Goal: Find specific page/section: Find specific page/section

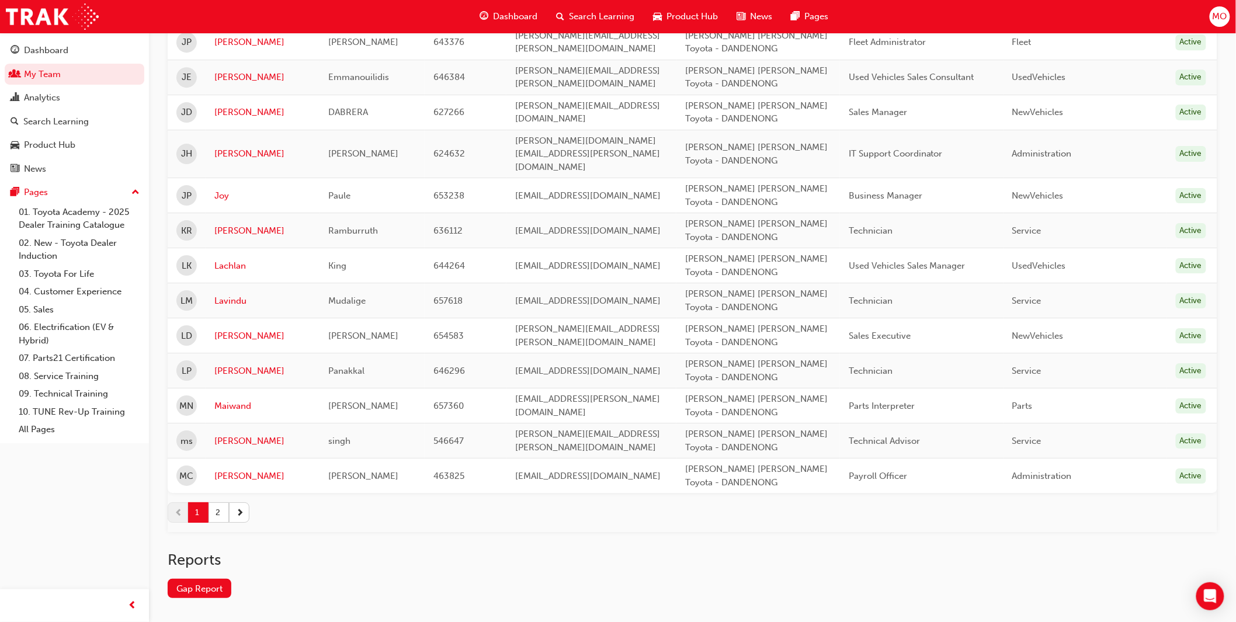
scroll to position [1553, 0]
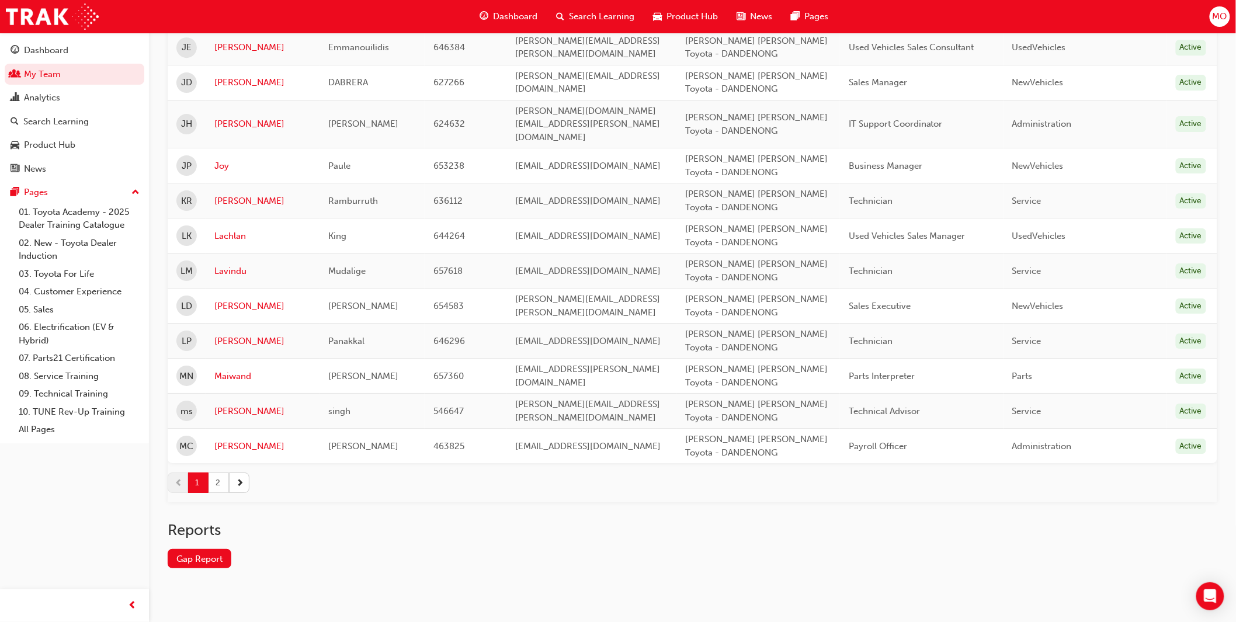
click at [223, 473] on button "2" at bounding box center [219, 483] width 20 height 20
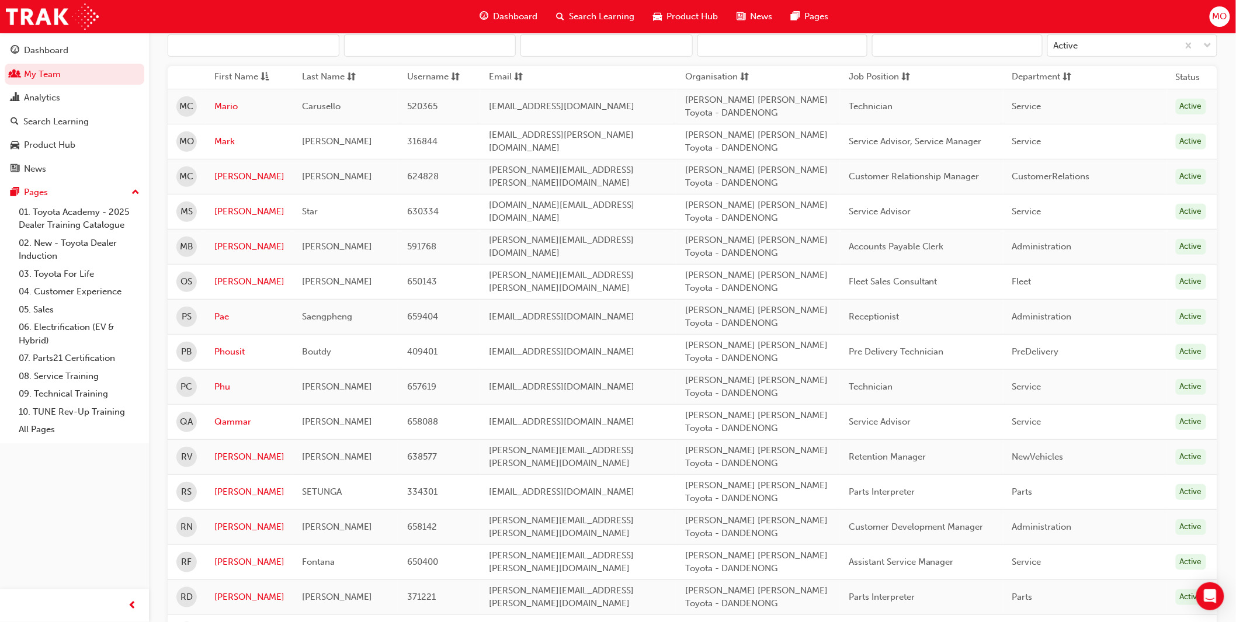
scroll to position [0, 0]
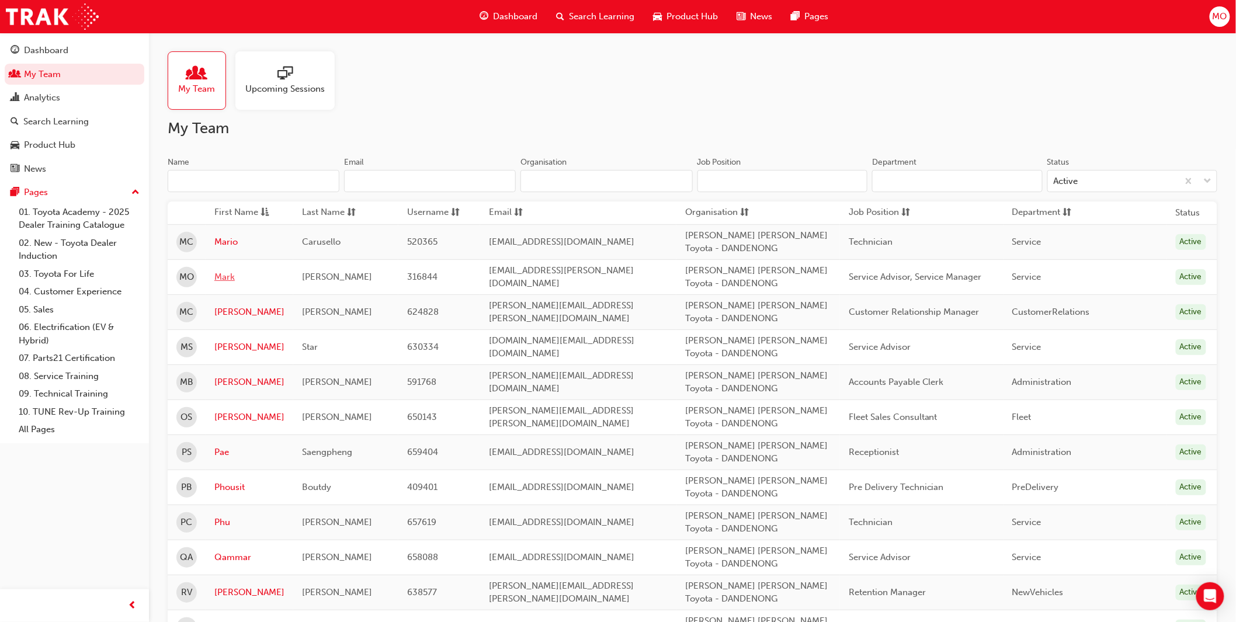
click at [219, 278] on link "Mark" at bounding box center [249, 277] width 70 height 13
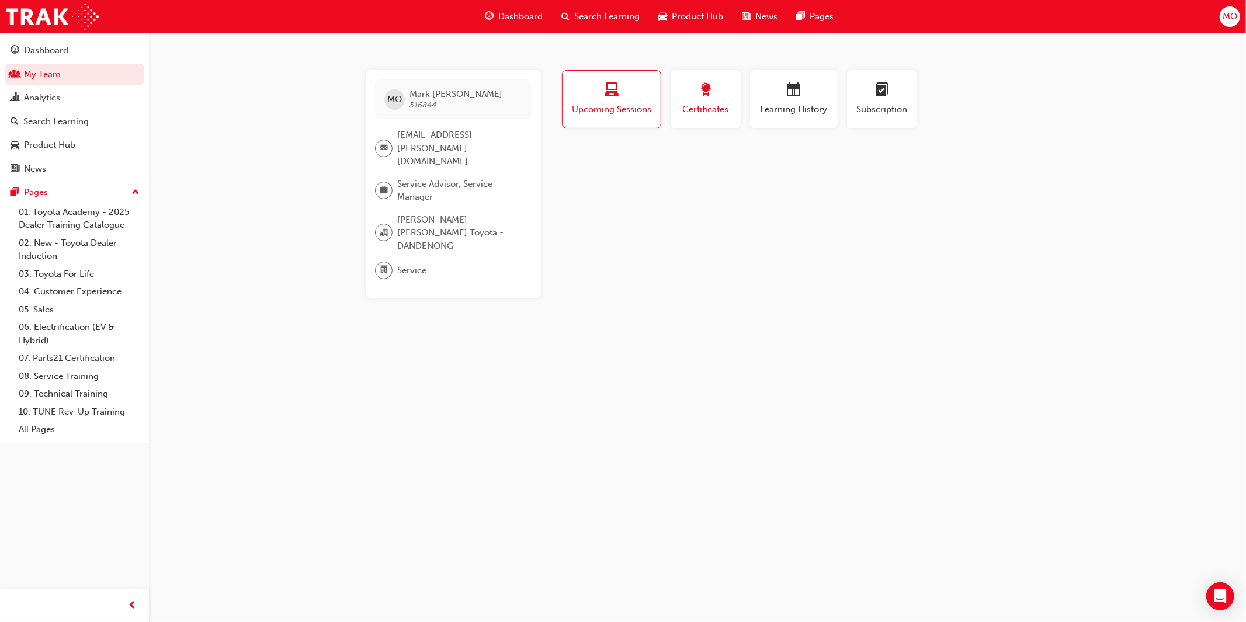
click at [706, 106] on span "Certificates" at bounding box center [706, 109] width 53 height 13
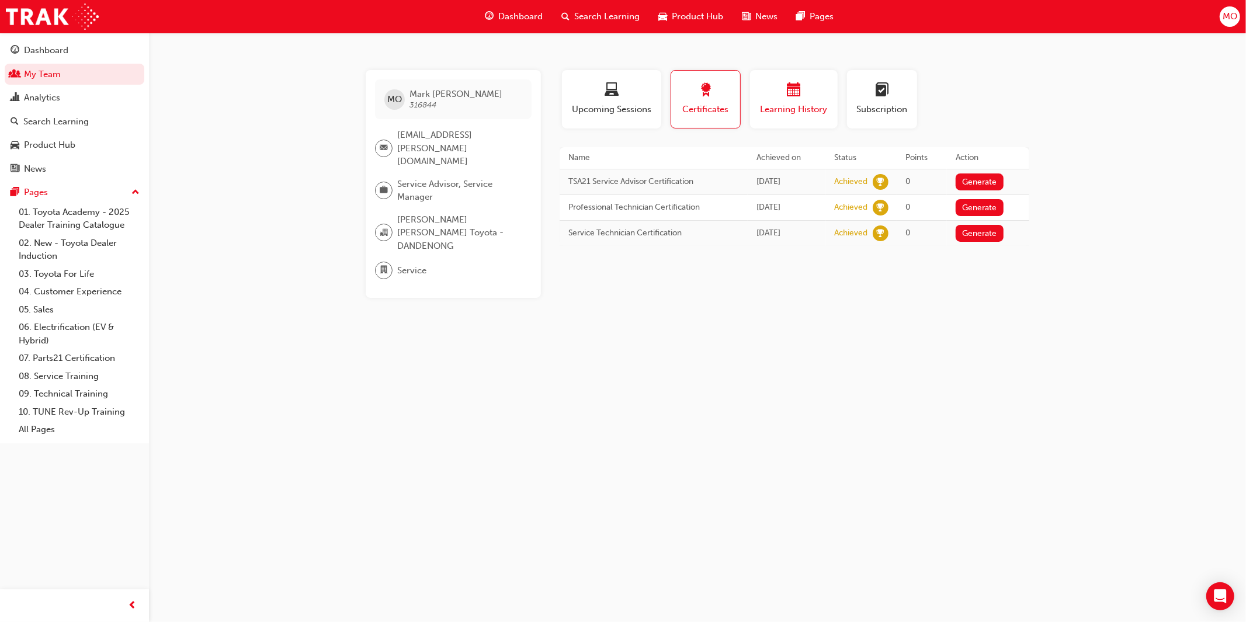
click at [809, 103] on span "Learning History" at bounding box center [794, 109] width 70 height 13
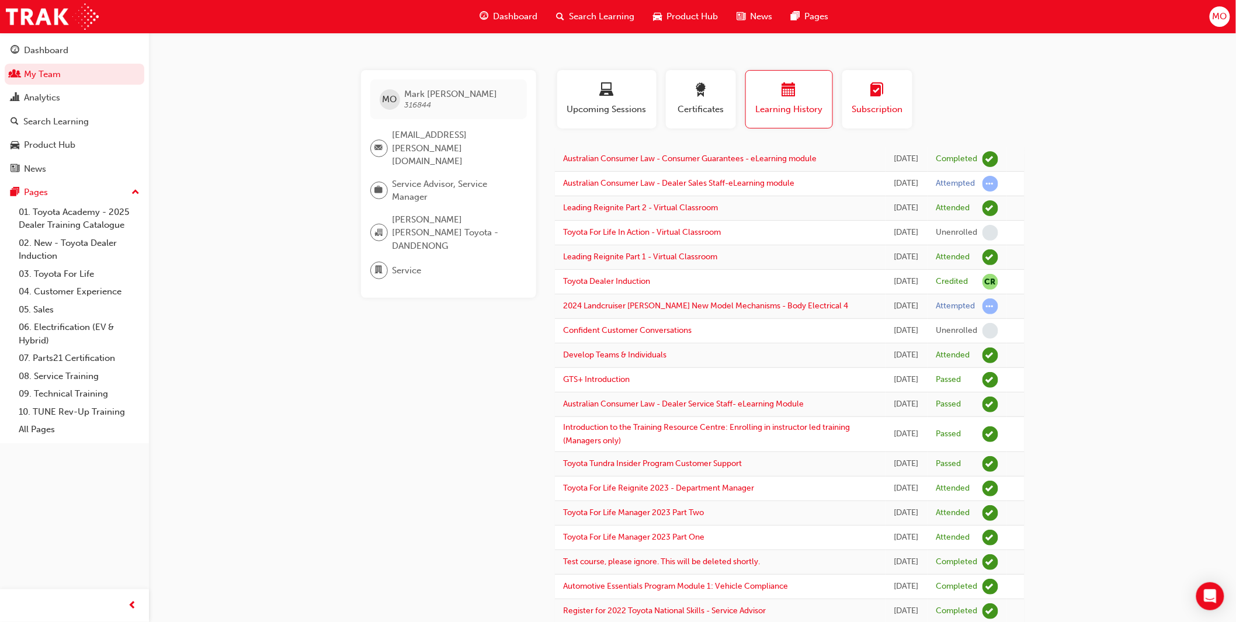
click at [890, 98] on div "button" at bounding box center [877, 92] width 53 height 18
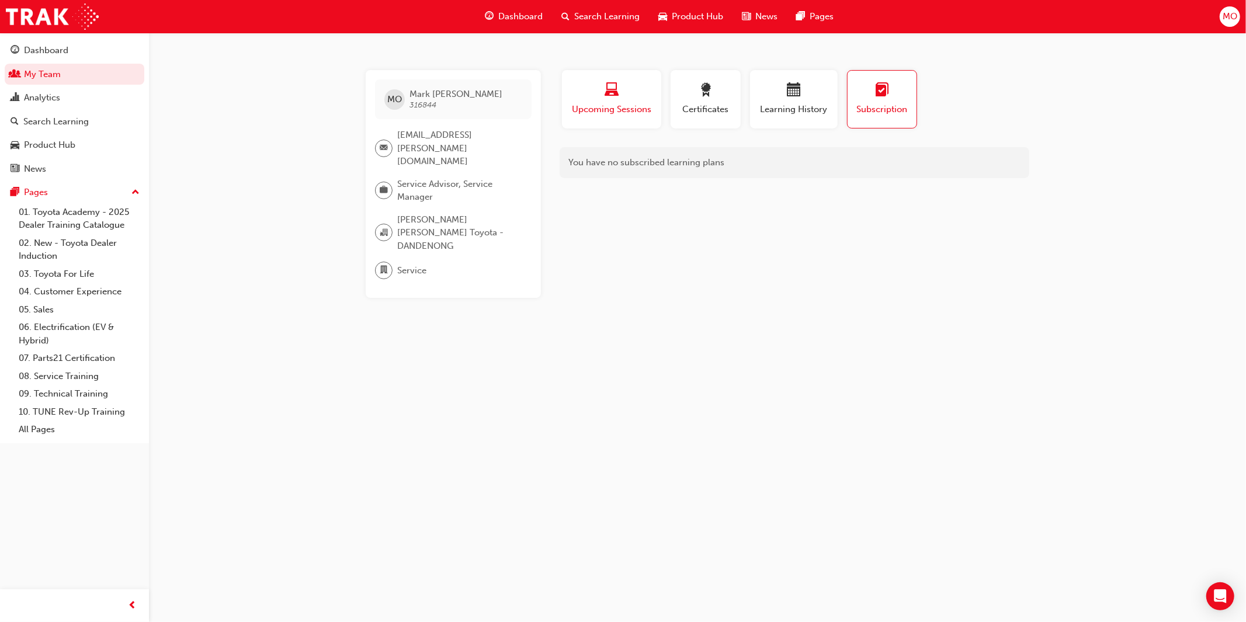
click at [576, 112] on span "Upcoming Sessions" at bounding box center [612, 109] width 82 height 13
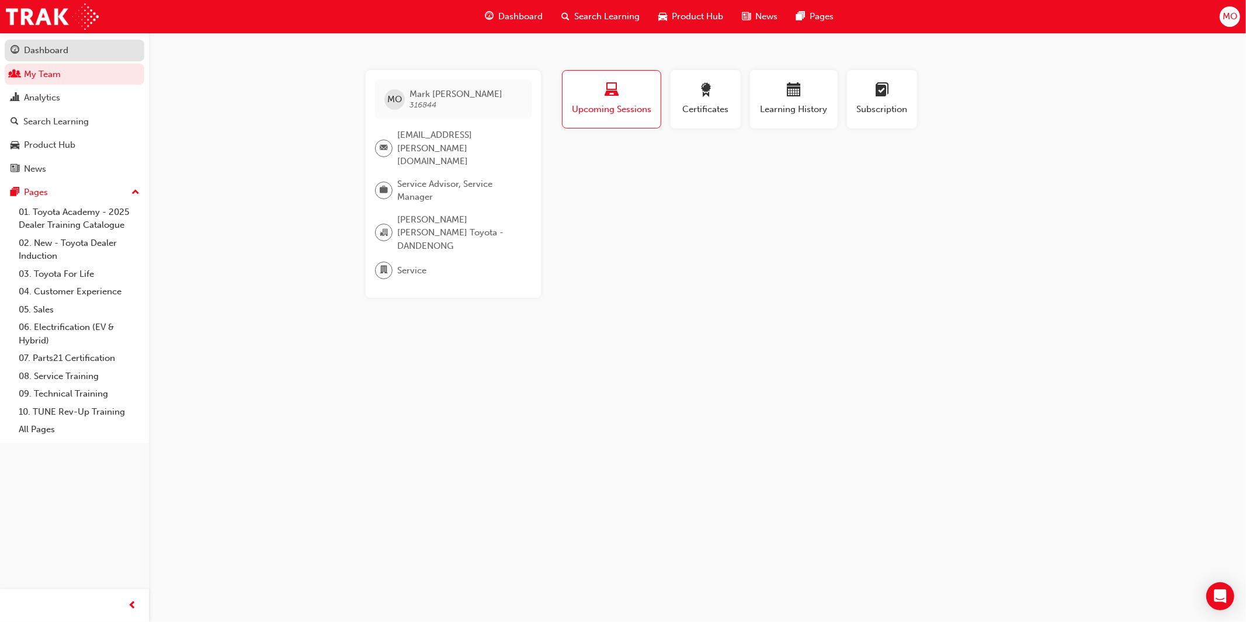
click at [47, 54] on div "Dashboard" at bounding box center [46, 50] width 44 height 13
